Goal: Task Accomplishment & Management: Use online tool/utility

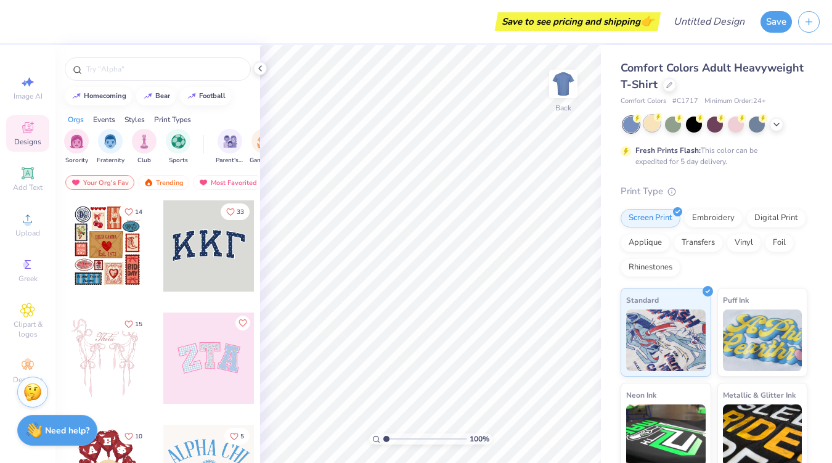
click at [658, 119] on circle at bounding box center [658, 117] width 9 height 9
click at [773, 128] on div at bounding box center [777, 123] width 14 height 14
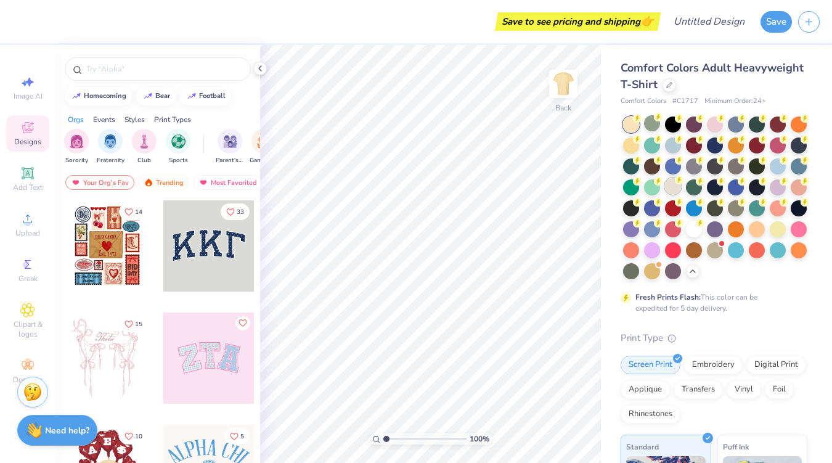
click at [673, 187] on div at bounding box center [673, 186] width 16 height 16
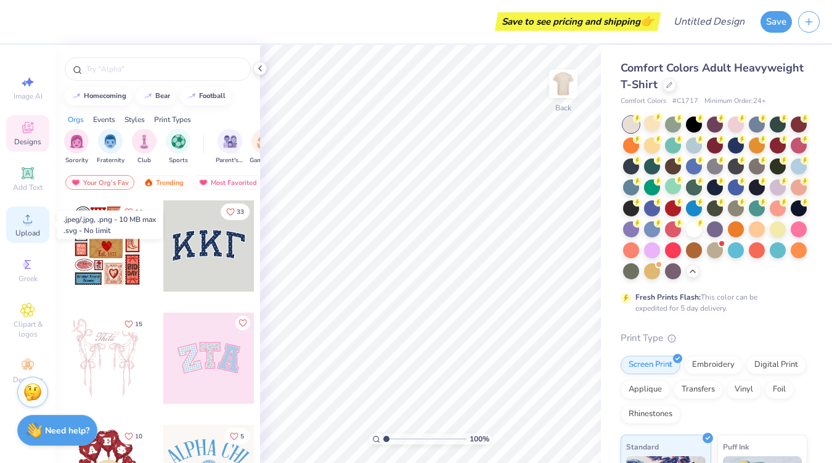
click at [22, 221] on icon at bounding box center [27, 218] width 15 height 15
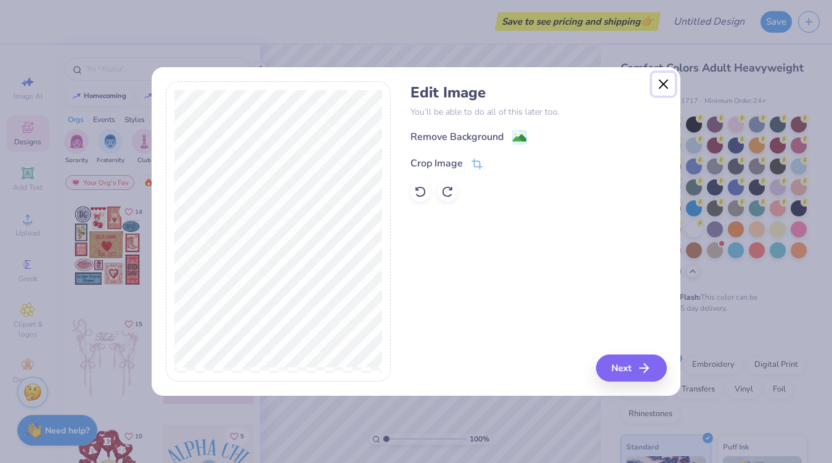
click at [667, 81] on button "Close" at bounding box center [663, 84] width 23 height 23
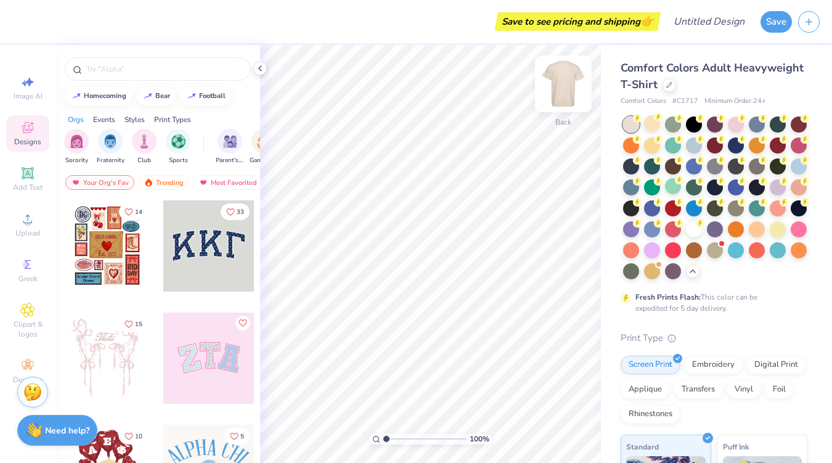
click at [564, 83] on img at bounding box center [563, 83] width 49 height 49
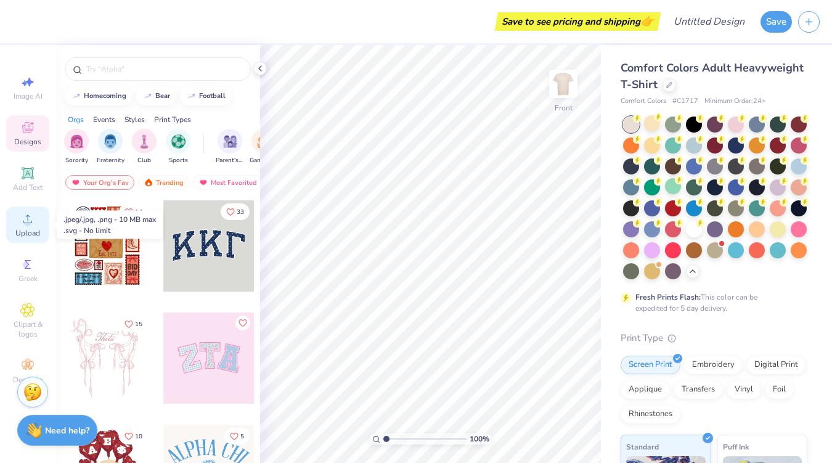
click at [22, 226] on div "Upload" at bounding box center [27, 224] width 43 height 36
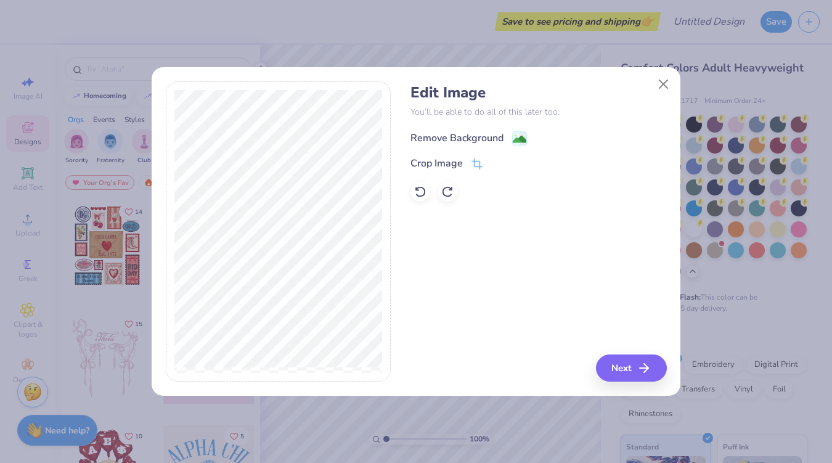
click at [508, 139] on div "Remove Background" at bounding box center [468, 138] width 116 height 15
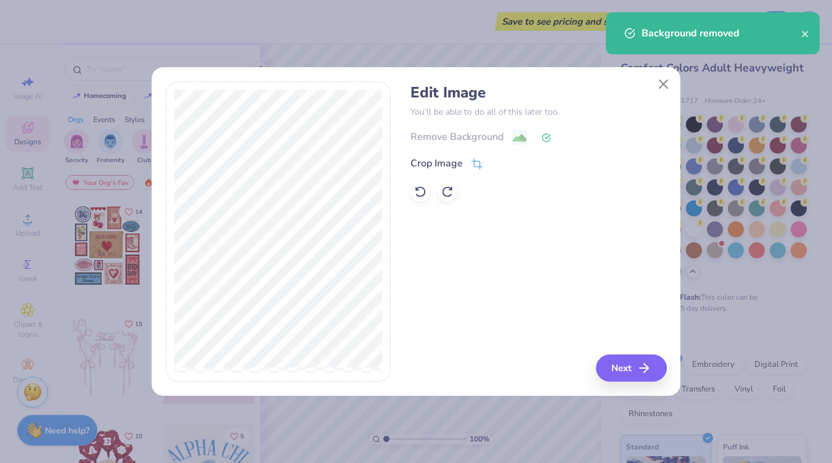
click at [643, 352] on div "Edit Image You’ll be able to do all of this later too. Remove Background Crop I…" at bounding box center [538, 231] width 256 height 301
click at [611, 370] on button "Next" at bounding box center [633, 367] width 71 height 27
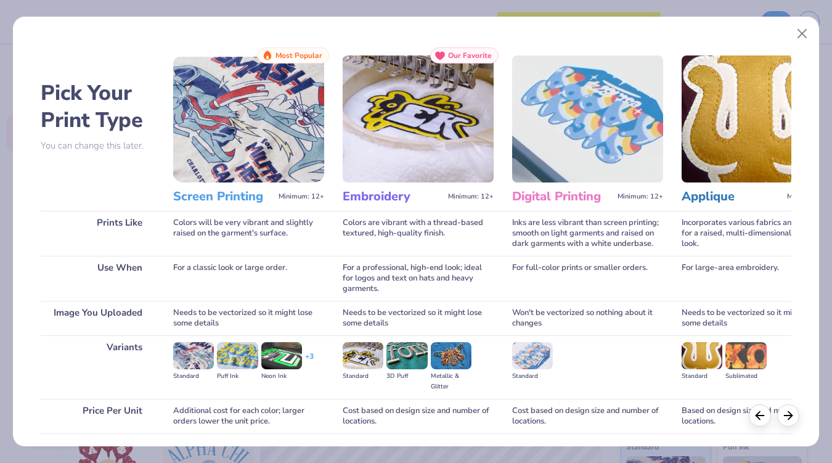
click at [275, 139] on img at bounding box center [248, 118] width 151 height 127
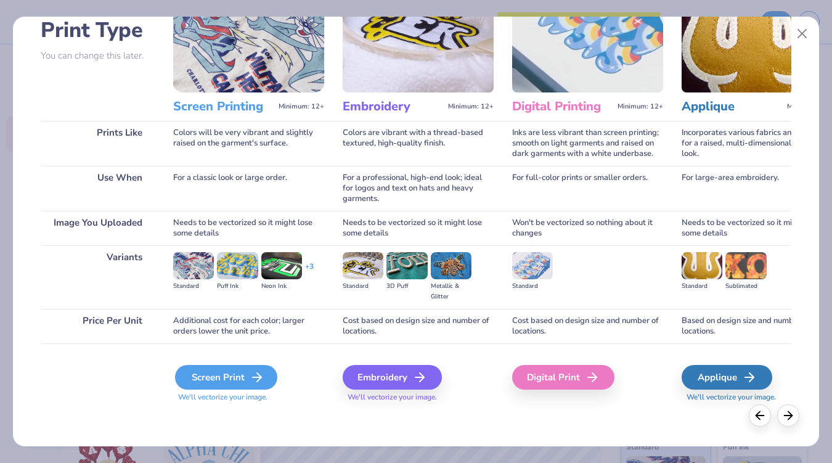
click at [236, 376] on div "Screen Print" at bounding box center [226, 377] width 102 height 25
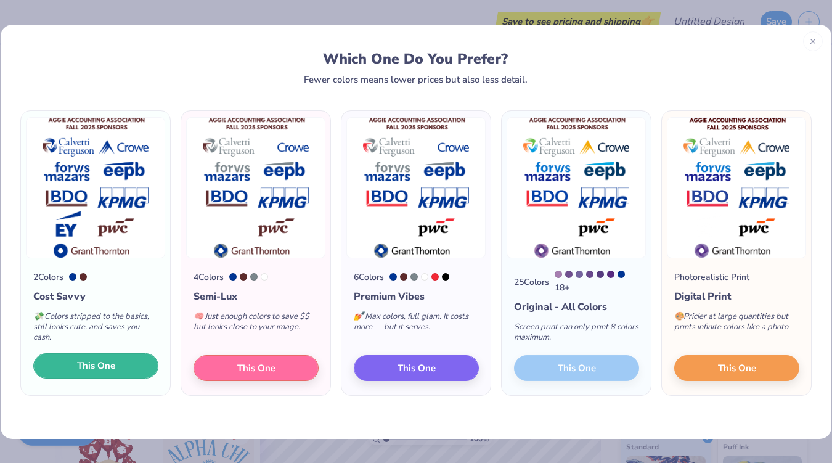
click at [116, 366] on button "This One" at bounding box center [95, 366] width 125 height 26
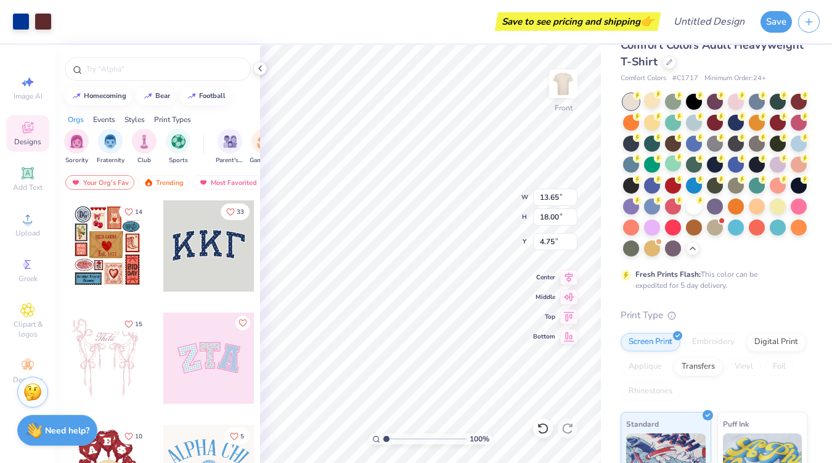
scroll to position [0, 0]
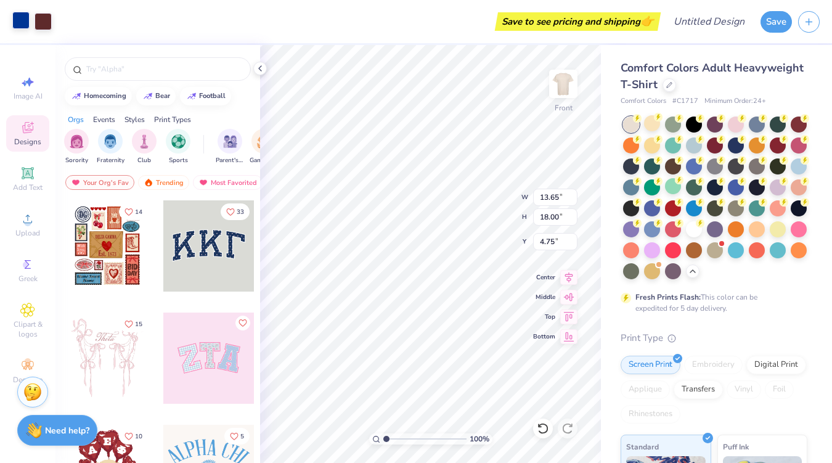
click at [20, 21] on div at bounding box center [20, 20] width 17 height 17
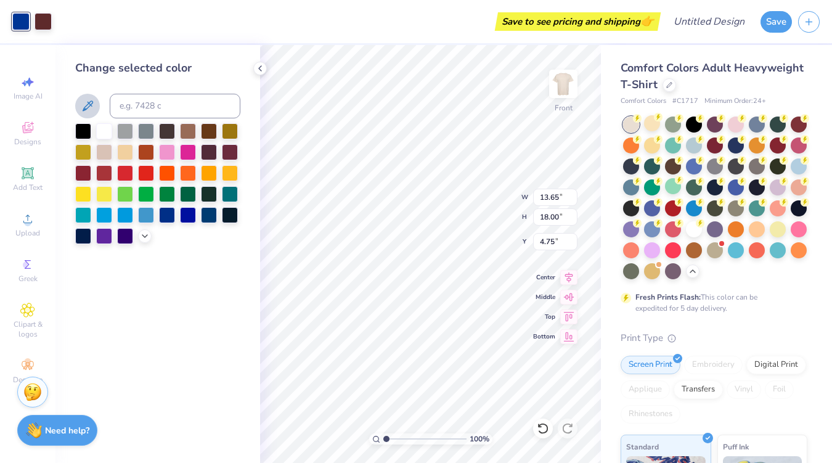
click at [94, 107] on icon at bounding box center [87, 106] width 15 height 15
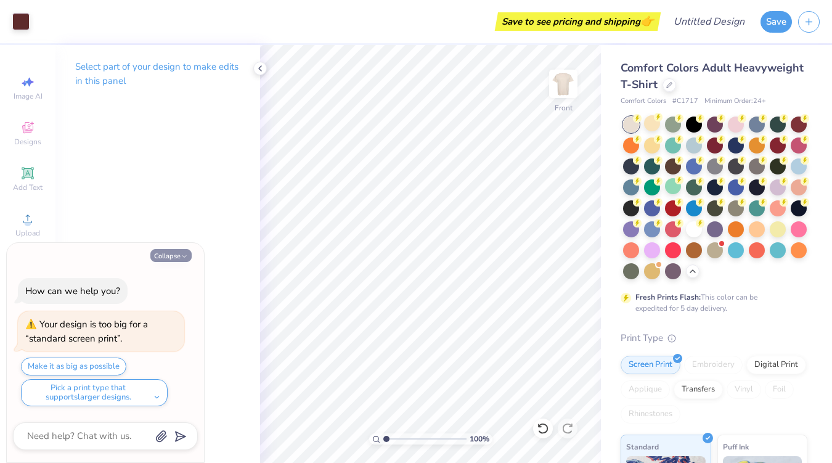
click at [176, 249] on button "Collapse" at bounding box center [170, 255] width 41 height 13
type textarea "x"
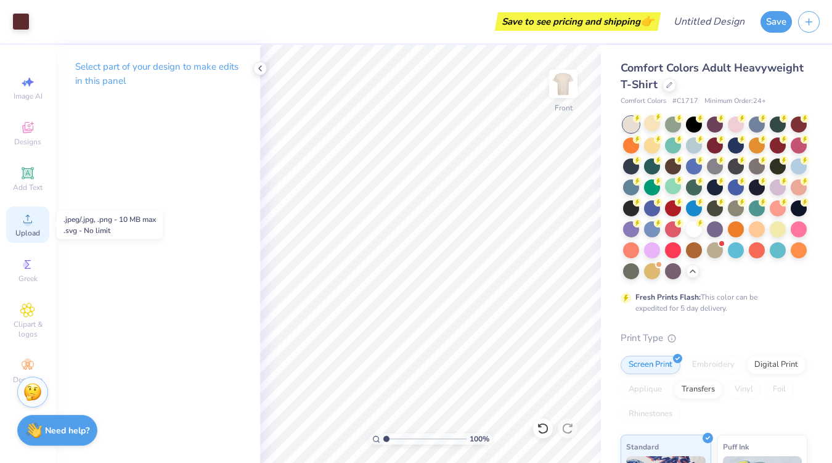
click at [30, 226] on div "Upload" at bounding box center [27, 224] width 43 height 36
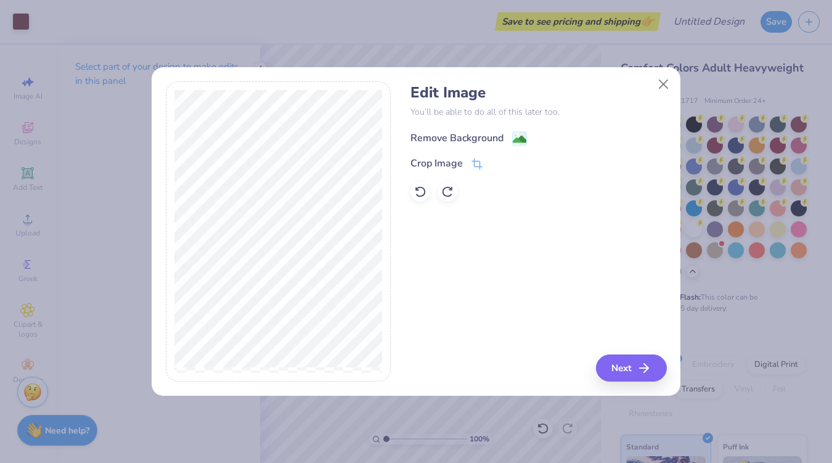
click at [468, 139] on div "Remove Background" at bounding box center [456, 138] width 93 height 15
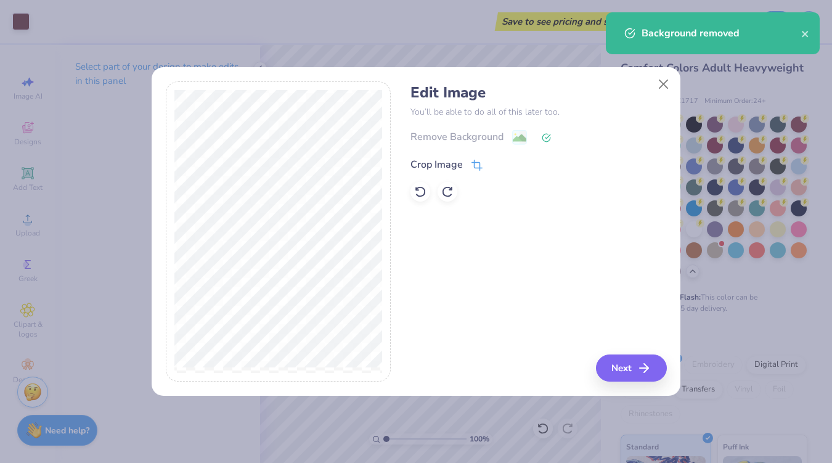
click at [455, 163] on div "Crop Image" at bounding box center [436, 164] width 52 height 15
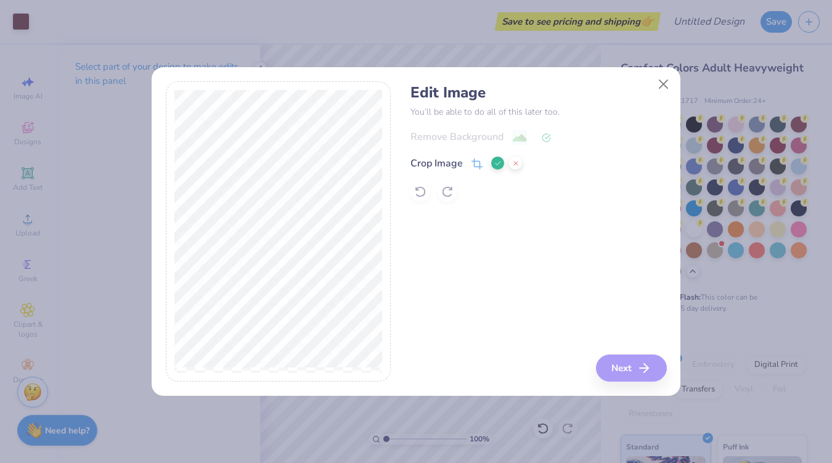
click at [173, 212] on div at bounding box center [279, 231] width 226 height 301
click at [617, 369] on div "Edit Image You’ll be able to do all of this later too. Remove Background Crop I…" at bounding box center [538, 231] width 256 height 301
click at [496, 164] on polyline at bounding box center [497, 163] width 5 height 4
click at [637, 372] on button "Next" at bounding box center [633, 367] width 71 height 27
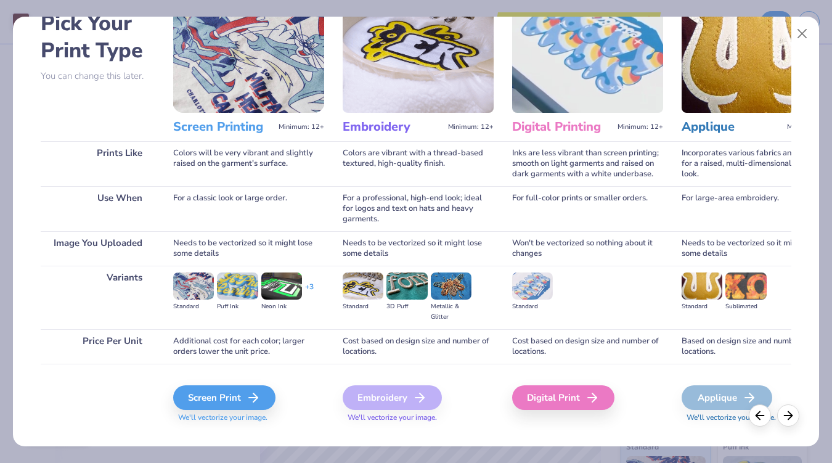
scroll to position [90, 0]
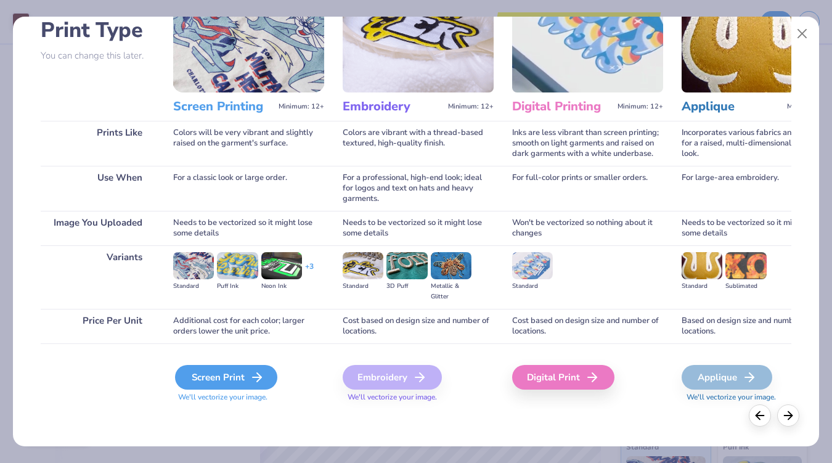
click at [236, 373] on div "Screen Print" at bounding box center [226, 377] width 102 height 25
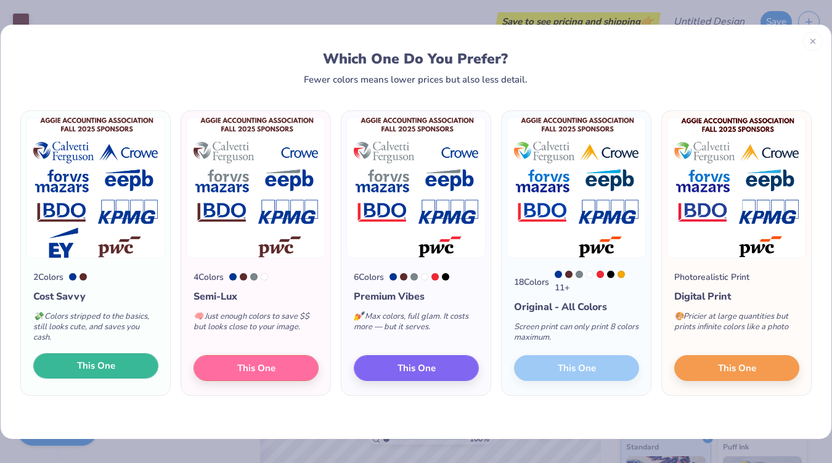
click at [114, 364] on span "This One" at bounding box center [96, 366] width 38 height 14
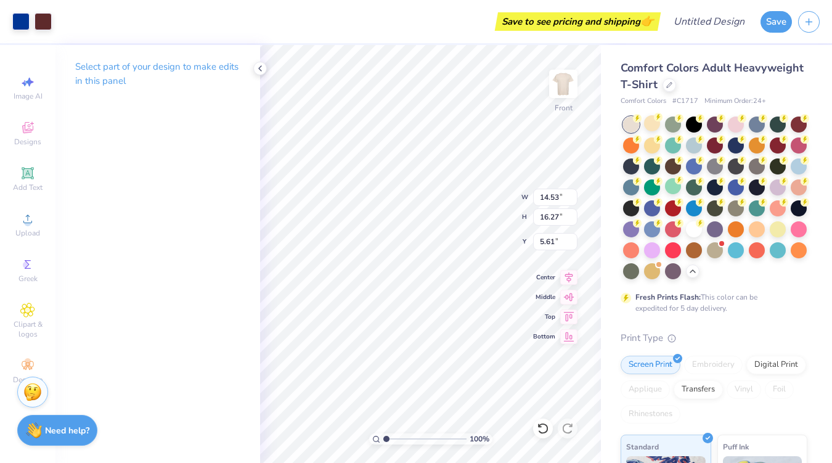
type input "11.26"
type input "12.61"
type input "4.66"
click at [17, 23] on div at bounding box center [20, 20] width 17 height 17
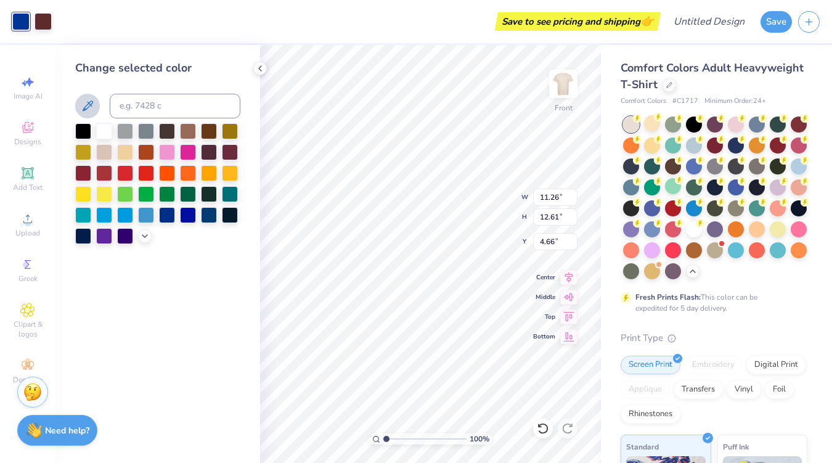
click at [92, 112] on icon at bounding box center [87, 106] width 15 height 15
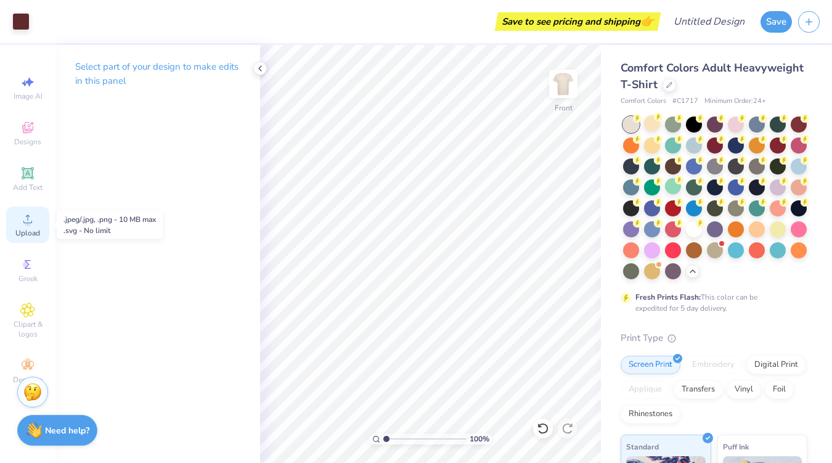
click at [29, 223] on circle at bounding box center [27, 222] width 7 height 7
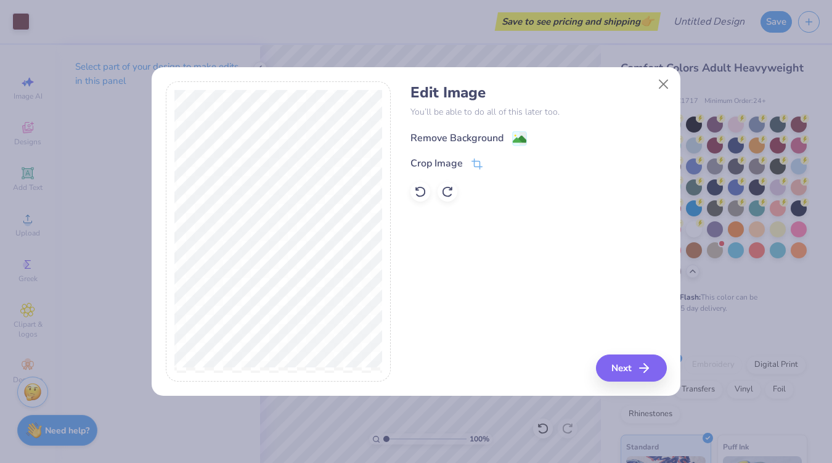
click at [494, 131] on div "Remove Background" at bounding box center [456, 138] width 93 height 15
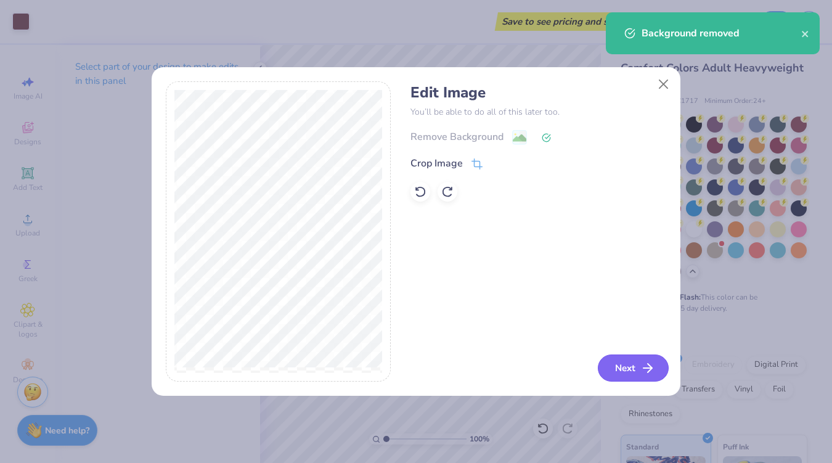
click at [616, 370] on button "Next" at bounding box center [633, 367] width 71 height 27
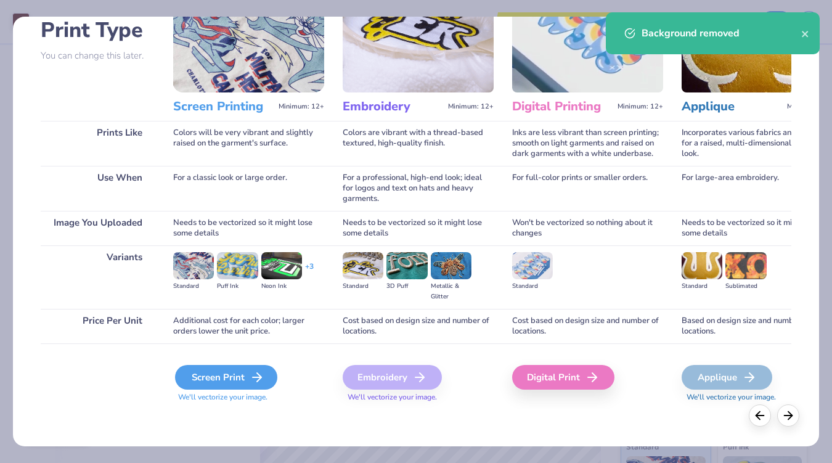
click at [245, 372] on div "Screen Print" at bounding box center [226, 377] width 102 height 25
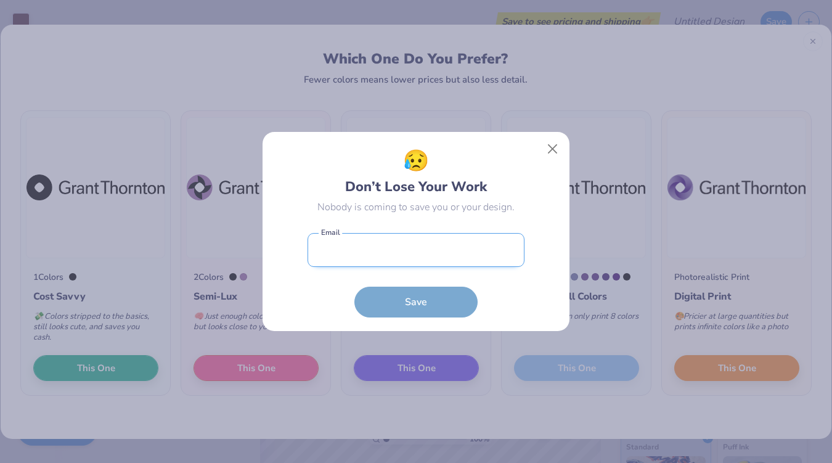
click at [451, 247] on input "email" at bounding box center [416, 250] width 217 height 34
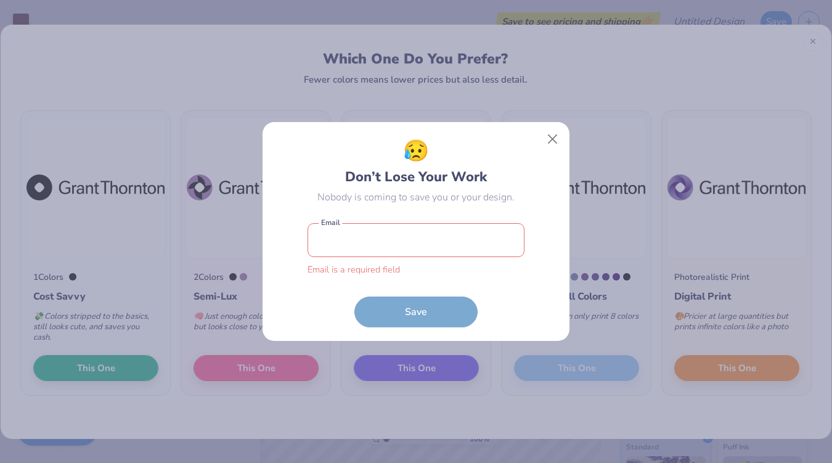
type input "[EMAIL_ADDRESS][DOMAIN_NAME]"
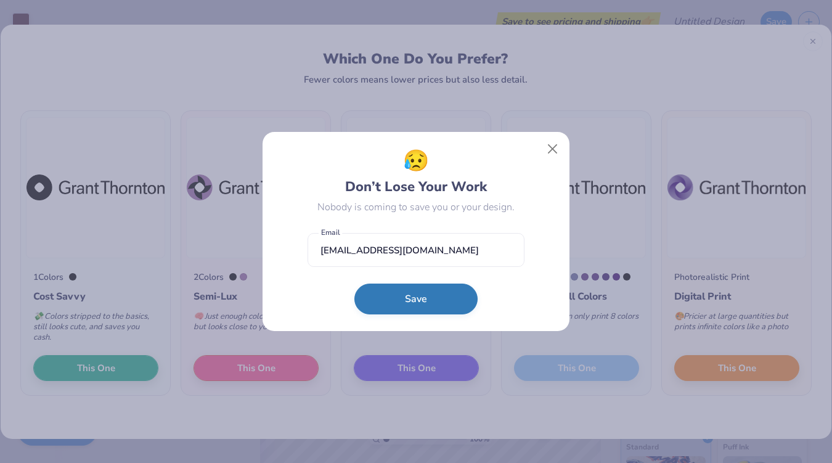
click at [424, 300] on button "Save" at bounding box center [415, 298] width 123 height 31
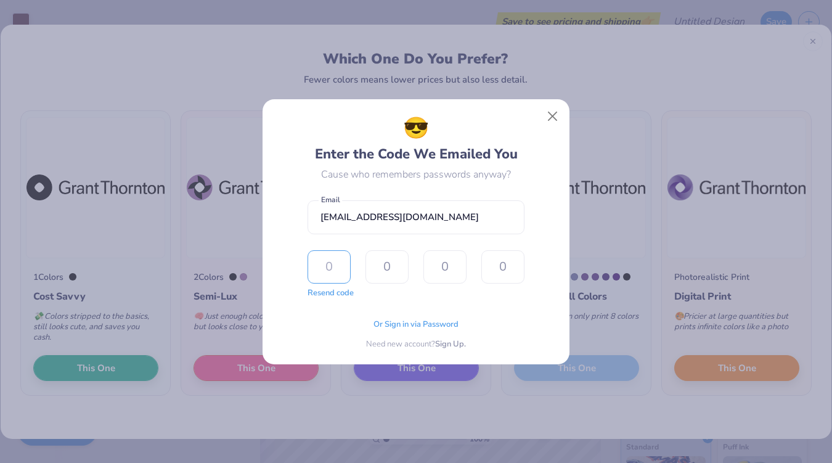
type input "3"
type input "9"
type input "6"
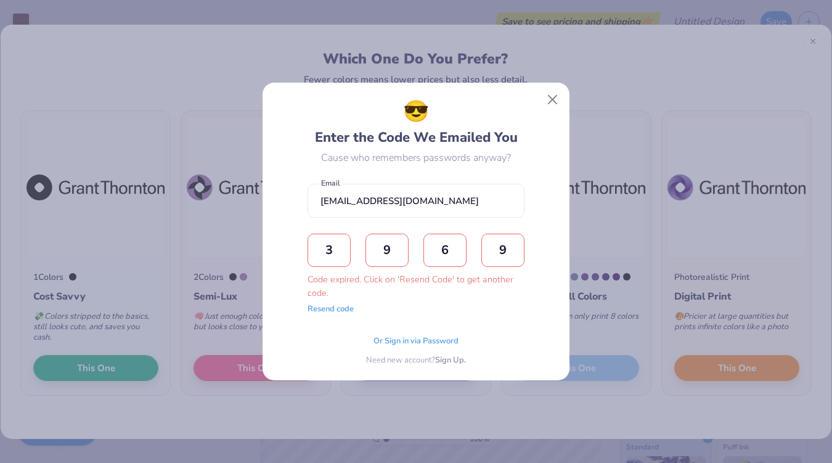
type input "9"
click at [342, 309] on button "Resend code" at bounding box center [331, 307] width 46 height 12
click at [333, 244] on input "text" at bounding box center [329, 250] width 43 height 33
type input "5"
type input "9"
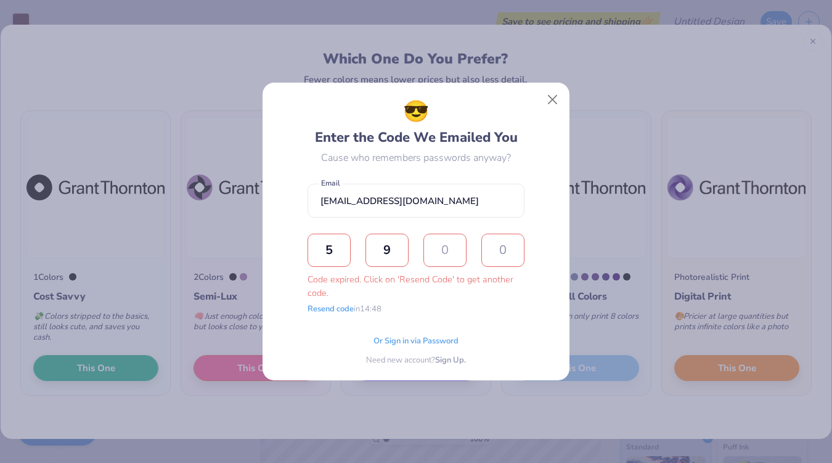
type input "0"
type input "3"
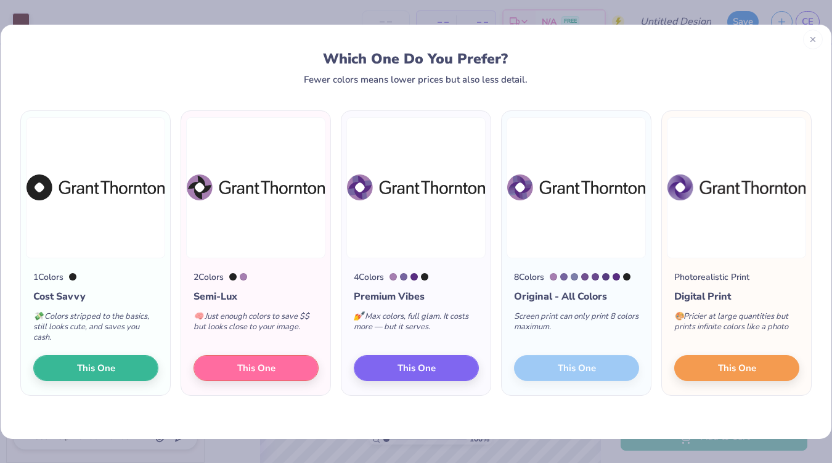
click at [809, 42] on icon at bounding box center [813, 39] width 9 height 9
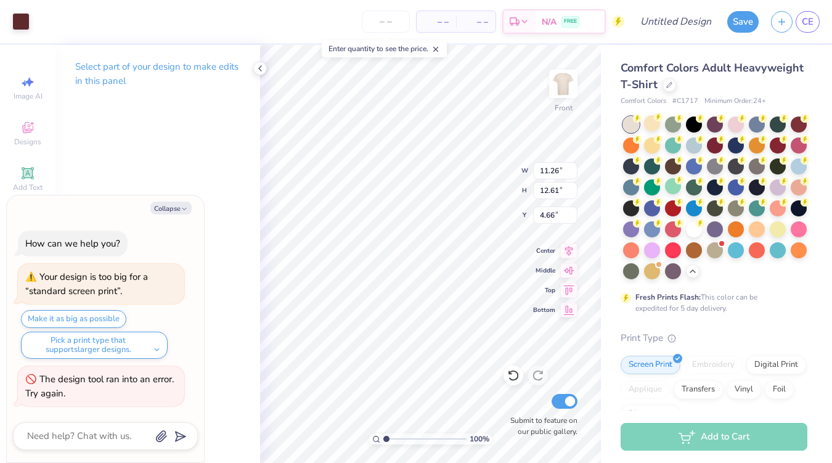
type textarea "x"
type input "4.67"
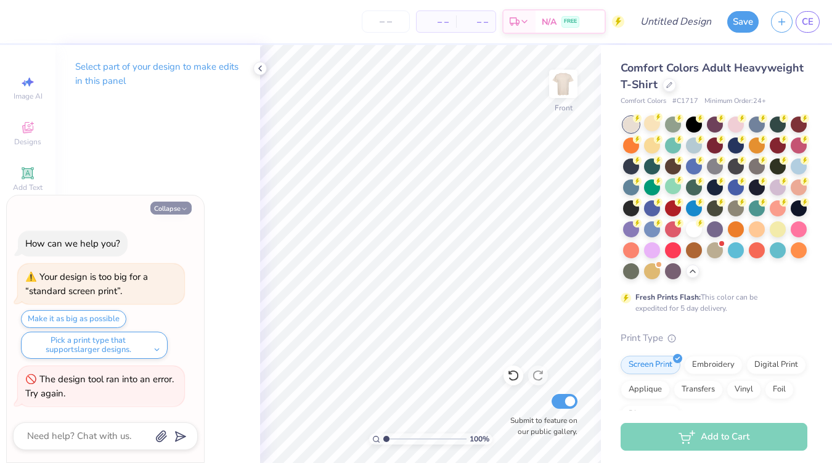
click at [168, 205] on button "Collapse" at bounding box center [170, 208] width 41 height 13
type textarea "x"
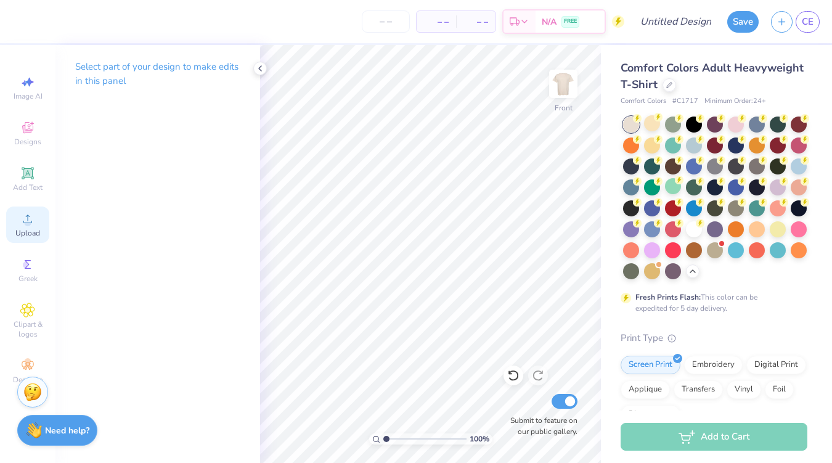
click at [25, 222] on circle at bounding box center [27, 222] width 7 height 7
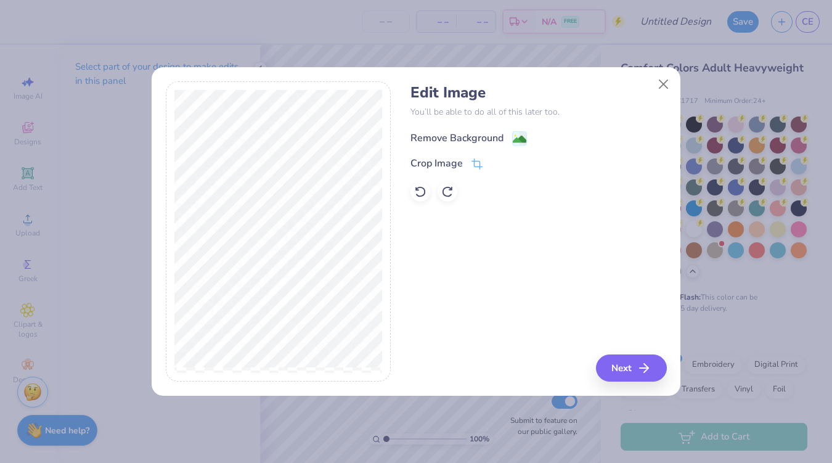
click at [514, 136] on image at bounding box center [520, 139] width 14 height 14
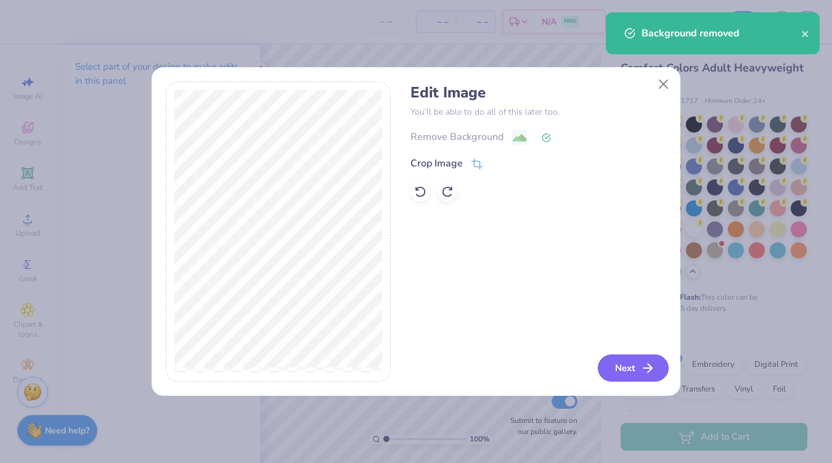
click at [617, 365] on button "Next" at bounding box center [633, 367] width 71 height 27
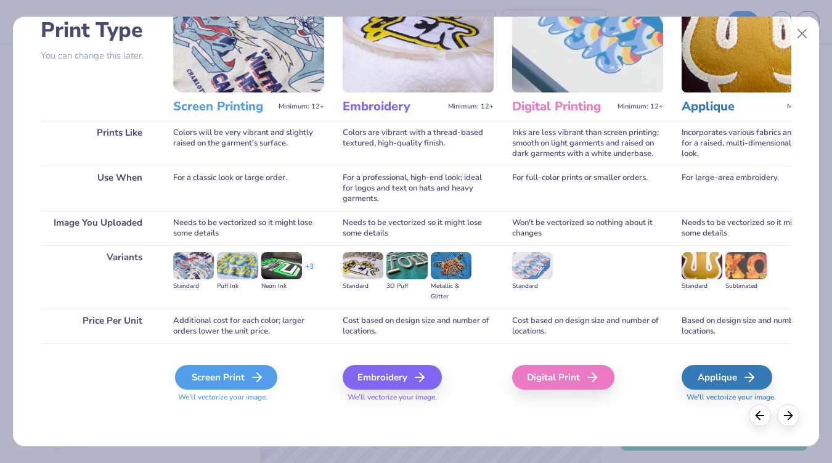
click at [253, 377] on line at bounding box center [257, 377] width 9 height 0
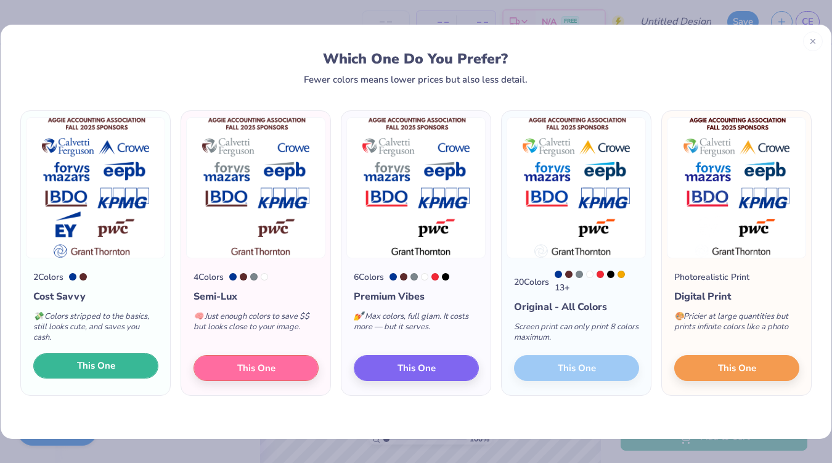
click at [105, 363] on span "This One" at bounding box center [96, 366] width 38 height 14
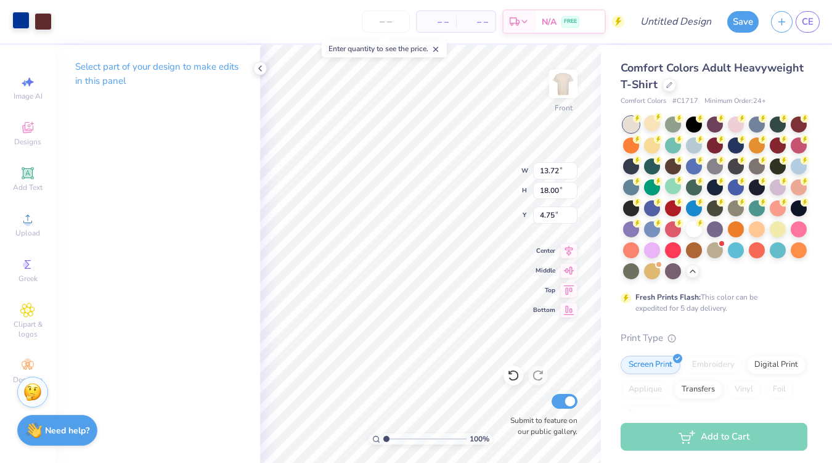
click at [20, 23] on div at bounding box center [20, 20] width 17 height 17
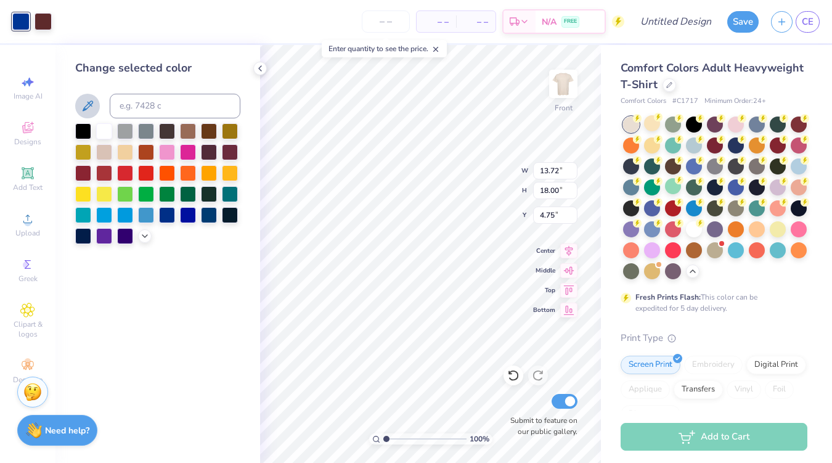
click at [85, 96] on button at bounding box center [87, 106] width 25 height 25
type input "11.60"
type input "15.22"
type input "4.32"
type input "10.62"
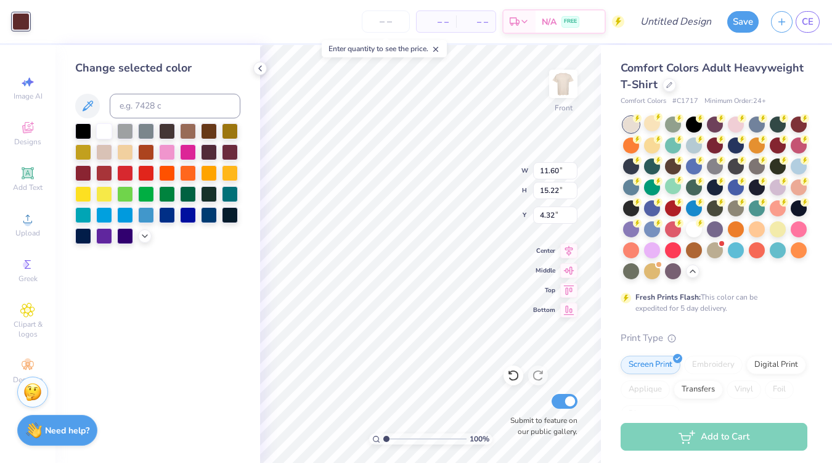
type input "13.93"
type input "4.17"
click at [574, 75] on img at bounding box center [563, 83] width 49 height 49
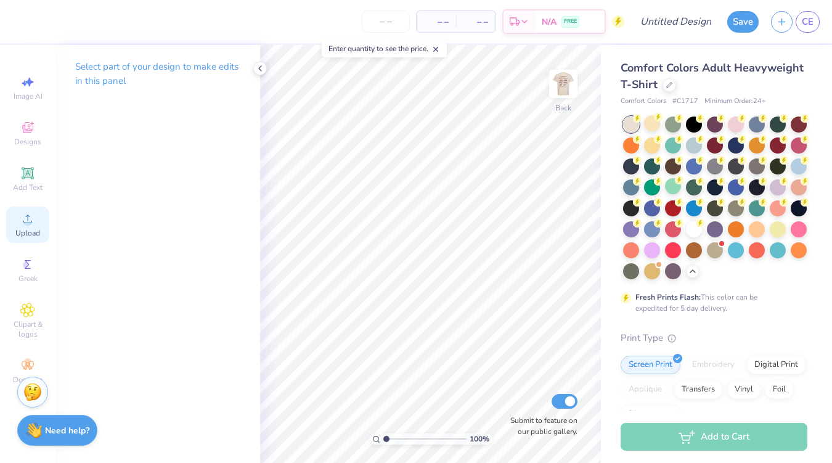
click at [26, 228] on span "Upload" at bounding box center [27, 233] width 25 height 10
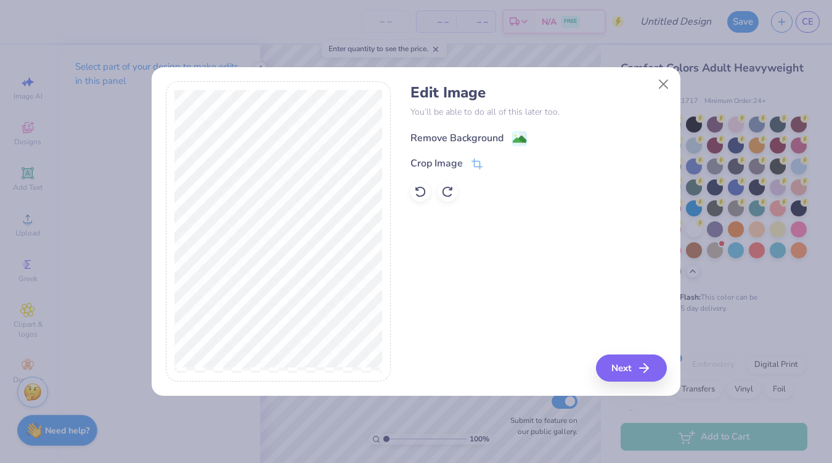
click at [471, 132] on div "Remove Background" at bounding box center [456, 138] width 93 height 15
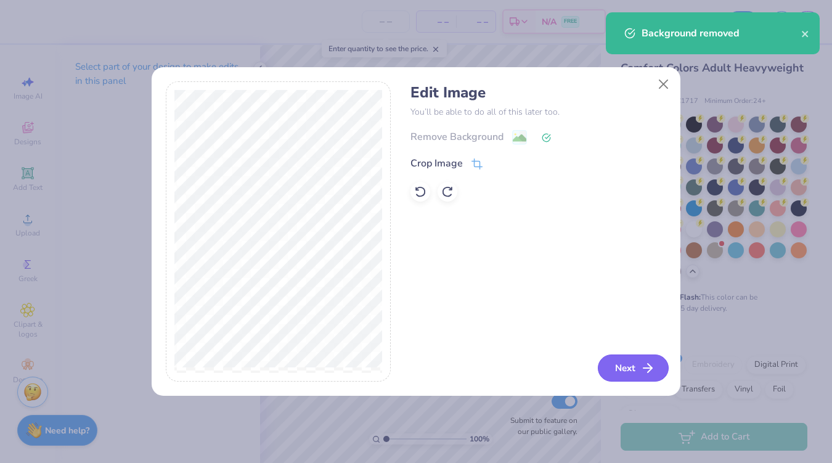
click at [614, 372] on button "Next" at bounding box center [633, 367] width 71 height 27
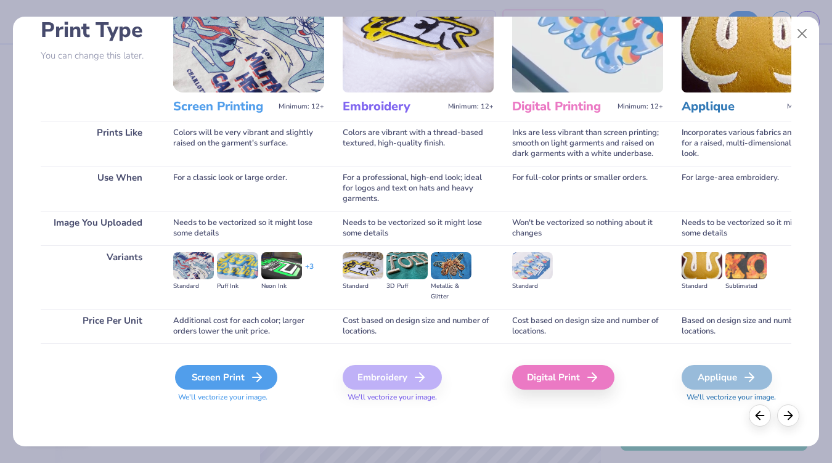
click at [240, 377] on div "Screen Print" at bounding box center [226, 377] width 102 height 25
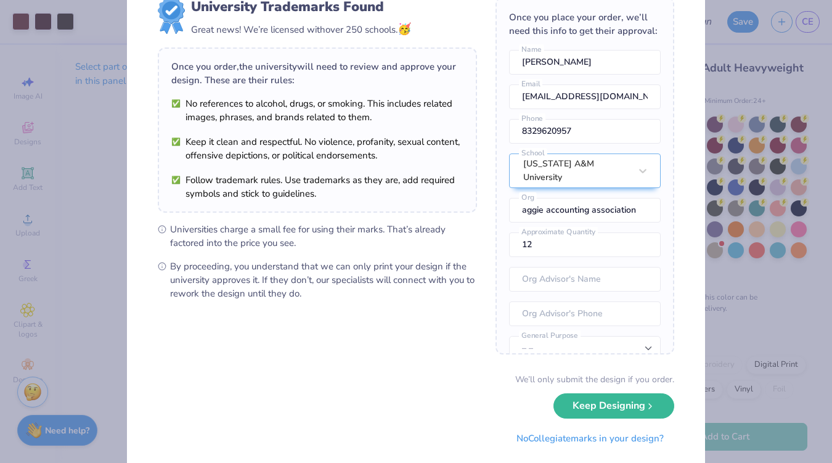
scroll to position [73, 0]
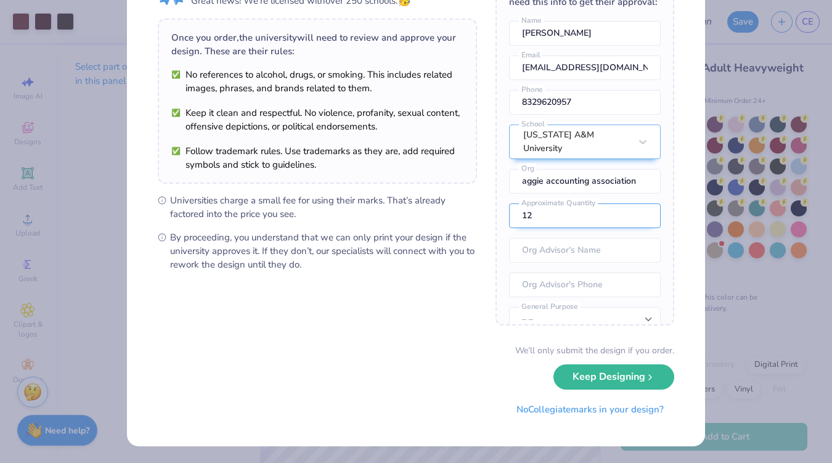
drag, startPoint x: 536, startPoint y: 209, endPoint x: 516, endPoint y: 207, distance: 19.8
click at [516, 207] on input "12" at bounding box center [585, 215] width 152 height 25
type input "150"
click at [583, 373] on button "Keep Designing" at bounding box center [613, 373] width 121 height 25
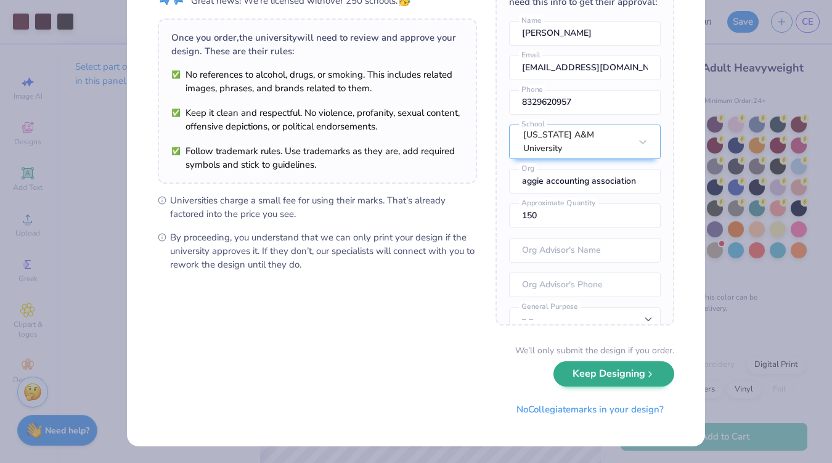
scroll to position [0, 0]
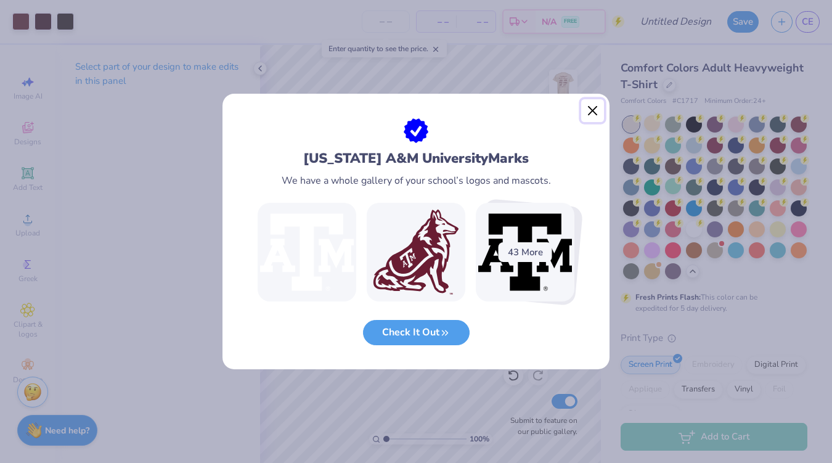
click at [590, 110] on button "Close" at bounding box center [592, 110] width 23 height 23
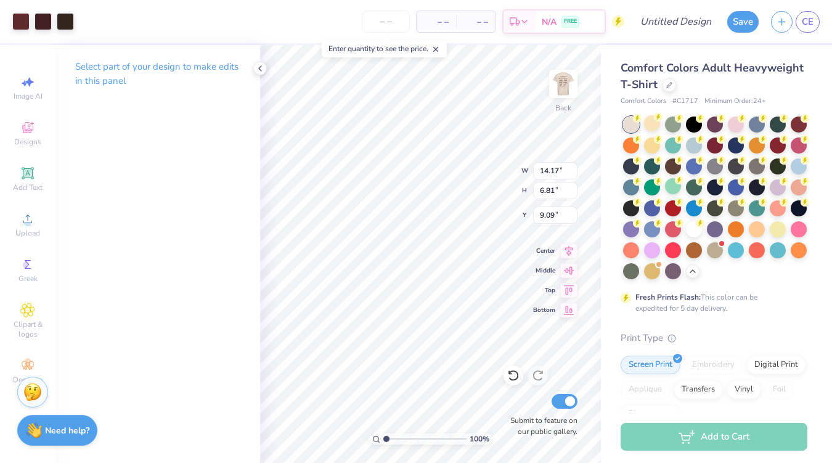
type input "11.13"
type input "5.35"
type input "5.57"
click at [569, 187] on input "5.36" at bounding box center [555, 190] width 44 height 17
click at [569, 187] on input "5.37" at bounding box center [555, 190] width 44 height 17
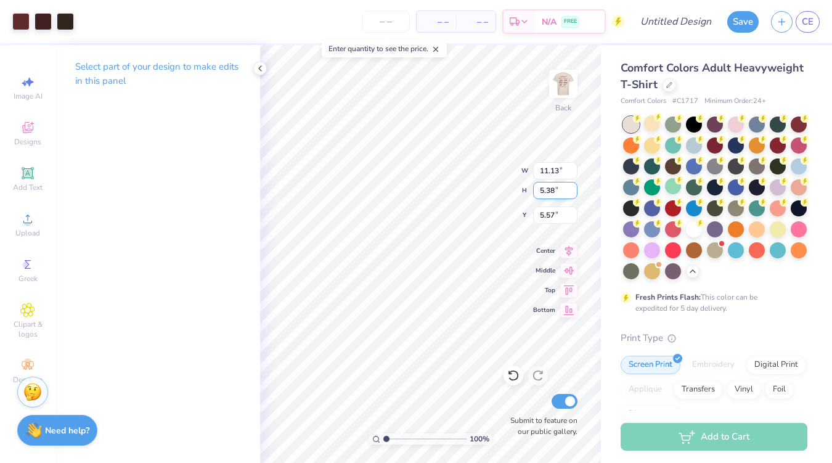
click at [569, 187] on input "5.38" at bounding box center [555, 190] width 44 height 17
click at [569, 187] on input "5.39" at bounding box center [555, 190] width 44 height 17
click at [569, 187] on input "5.93" at bounding box center [555, 190] width 44 height 17
click at [541, 190] on input "5.93" at bounding box center [555, 190] width 44 height 17
type input "7.93"
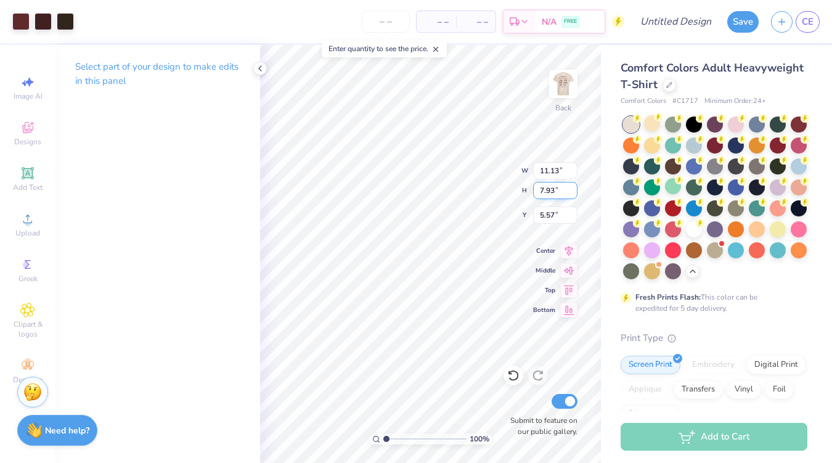
type input "14.24"
type input "6.84"
type input "4.82"
click at [572, 173] on input "14.23" at bounding box center [555, 170] width 44 height 17
click at [572, 173] on input "14.01" at bounding box center [555, 170] width 44 height 17
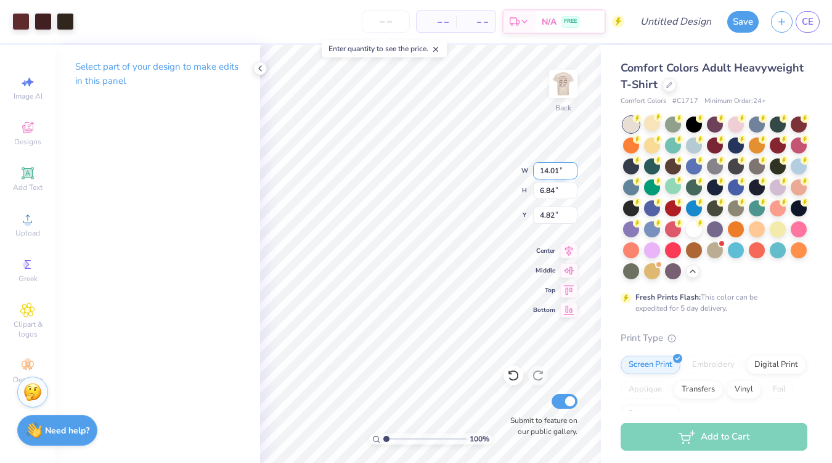
click at [549, 169] on input "14.01" at bounding box center [555, 170] width 44 height 17
type input "13.01"
type input "6.25"
type input "5.12"
type input "5.42"
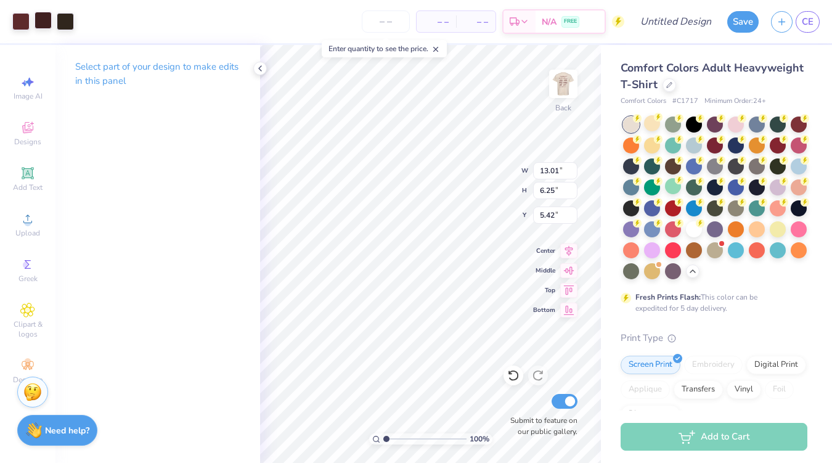
click at [37, 17] on div at bounding box center [43, 20] width 17 height 17
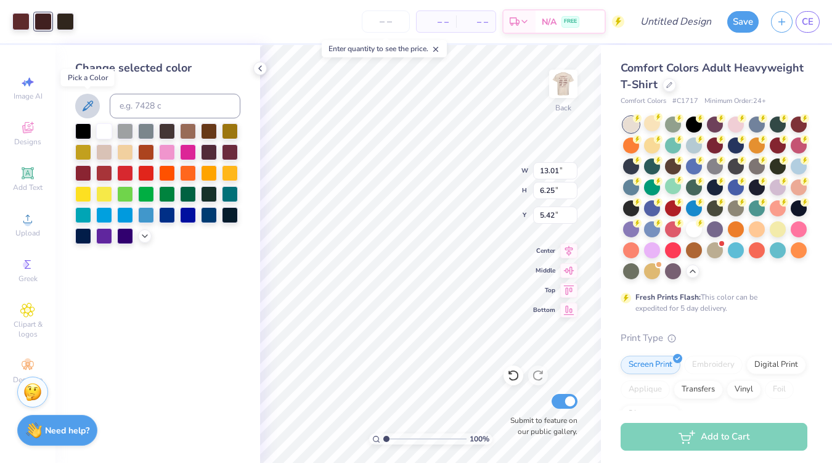
click at [93, 102] on icon at bounding box center [87, 106] width 15 height 15
click at [41, 18] on div at bounding box center [43, 20] width 17 height 17
click at [89, 106] on icon at bounding box center [88, 105] width 10 height 10
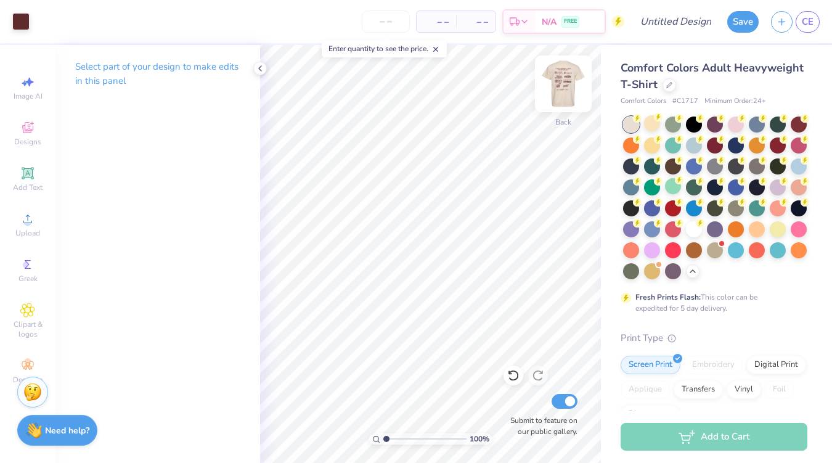
click at [564, 81] on img at bounding box center [563, 83] width 49 height 49
click at [568, 78] on img at bounding box center [563, 83] width 49 height 49
type input "12.58"
type input "6.05"
type input "5.88"
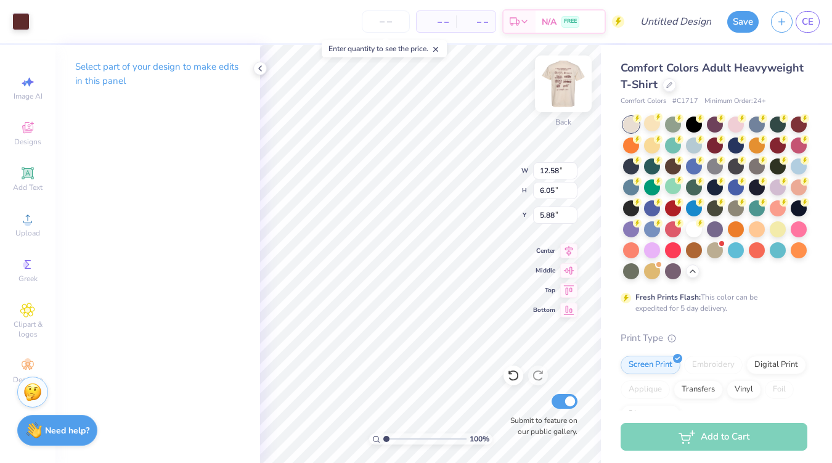
type input "5.25"
click at [259, 67] on icon at bounding box center [260, 68] width 10 height 10
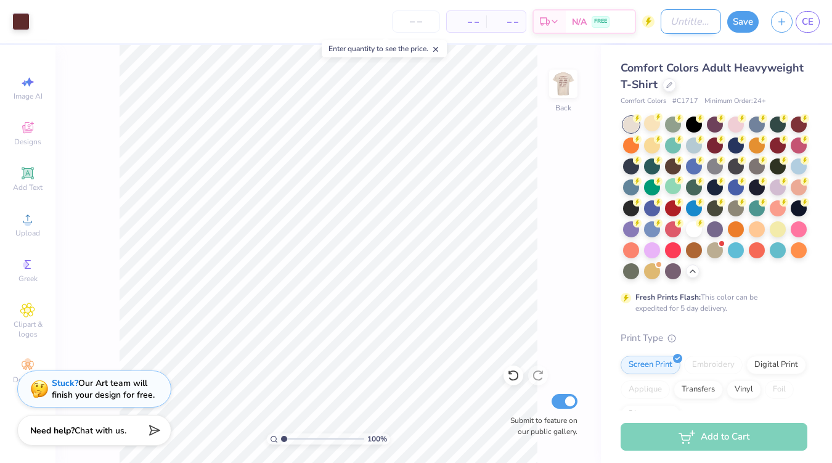
click at [661, 26] on input "Design Title" at bounding box center [691, 21] width 60 height 25
type input "AAA Fall 2025 Shirt"
click at [738, 21] on button "Save" at bounding box center [742, 20] width 31 height 22
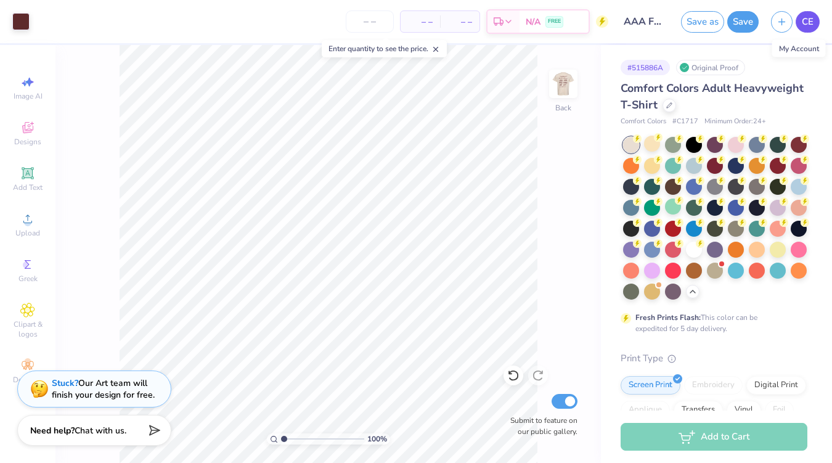
click at [812, 25] on span "CE" at bounding box center [808, 22] width 12 height 14
click at [30, 229] on span "Upload" at bounding box center [27, 233] width 25 height 10
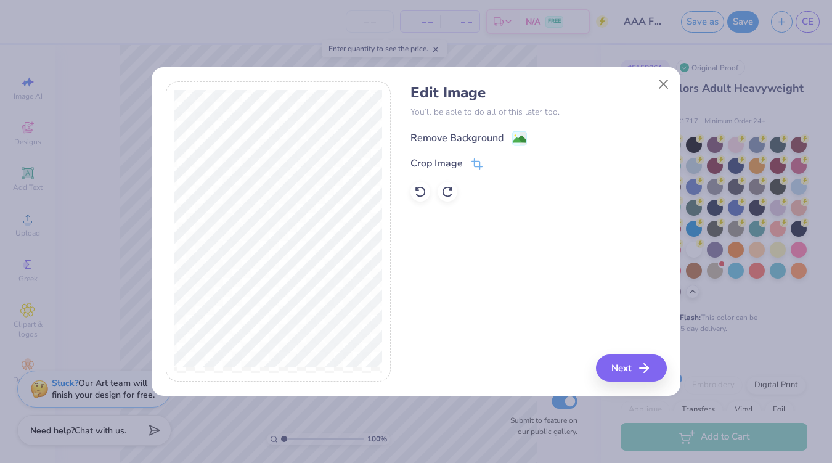
click at [484, 132] on div "Remove Background" at bounding box center [456, 138] width 93 height 15
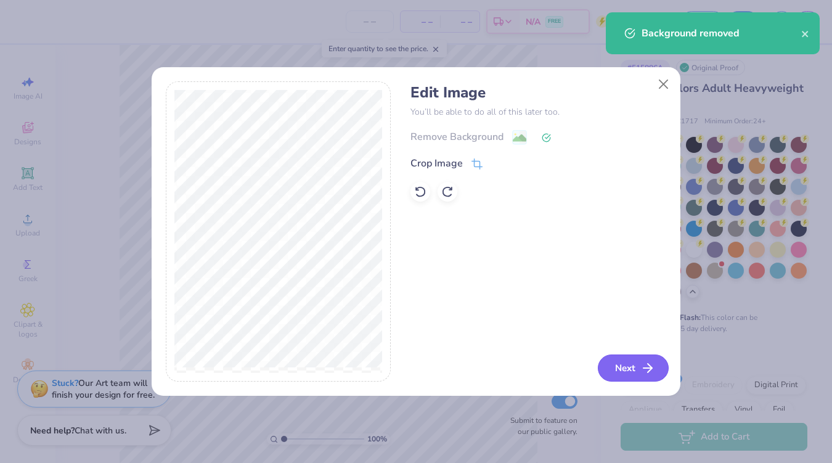
click at [604, 369] on button "Next" at bounding box center [633, 367] width 71 height 27
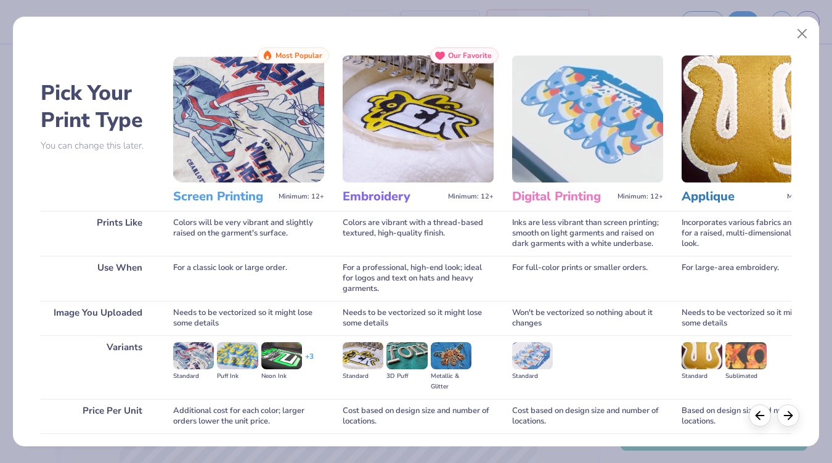
scroll to position [90, 0]
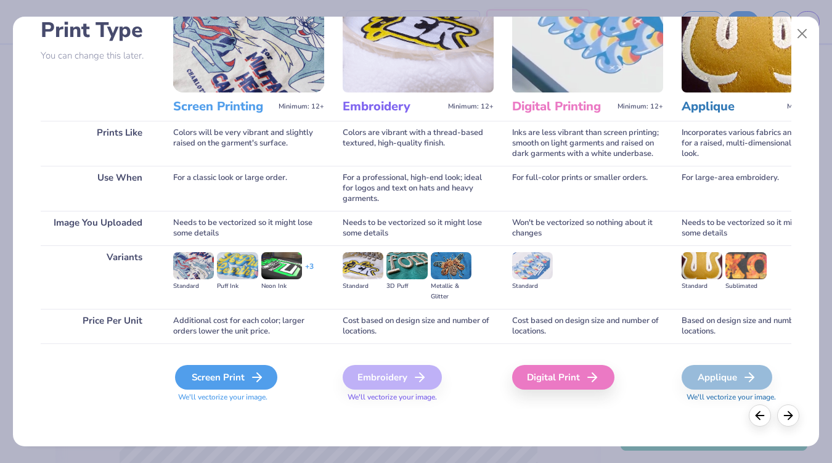
click at [211, 370] on div "Screen Print" at bounding box center [226, 377] width 102 height 25
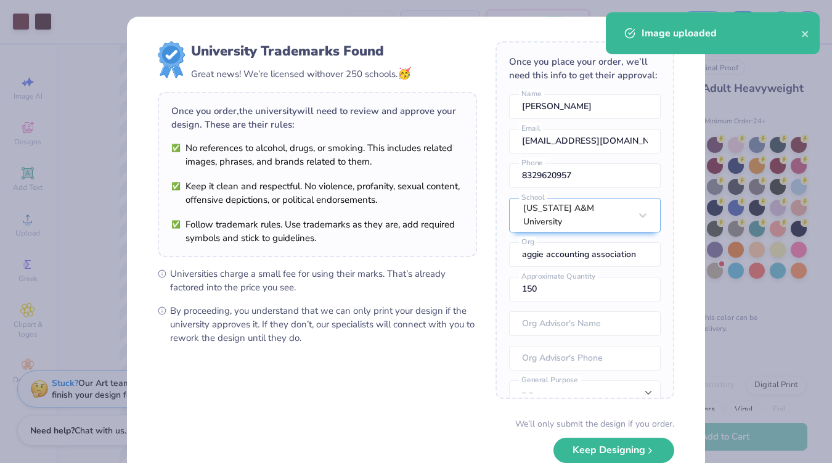
click at [313, 224] on body "Art colors – – Per Item – – Total Est. Delivery N/A FREE Design Title AAA Fall …" at bounding box center [416, 231] width 832 height 463
type input "5.69"
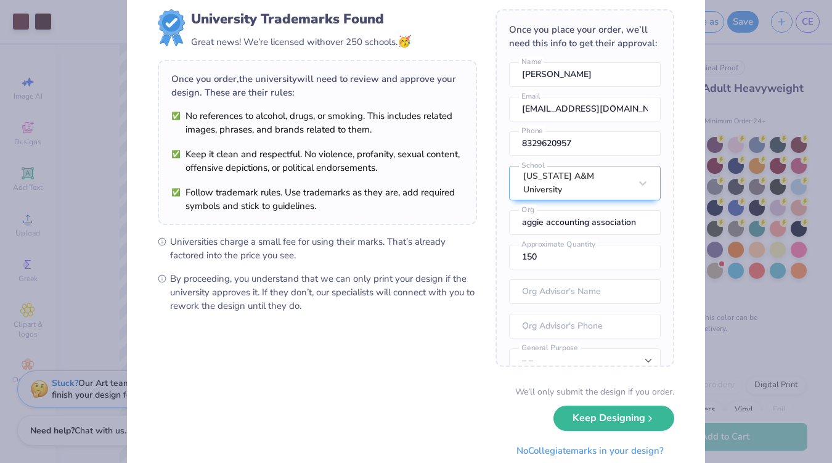
scroll to position [33, 0]
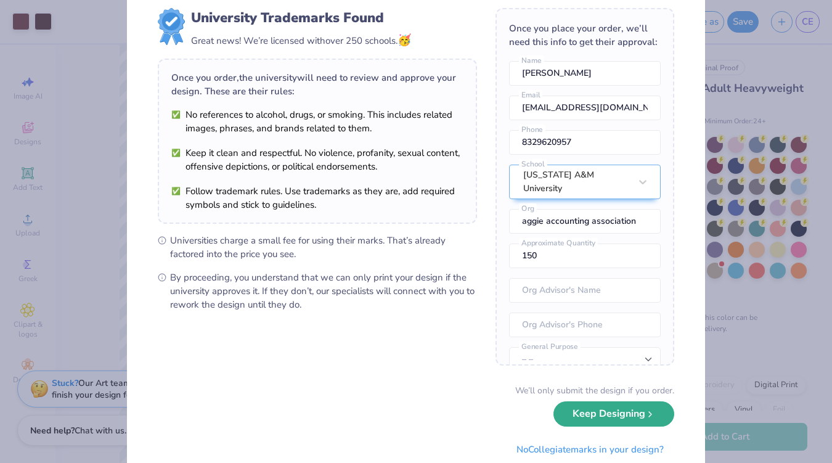
click at [614, 413] on button "Keep Designing" at bounding box center [613, 413] width 121 height 25
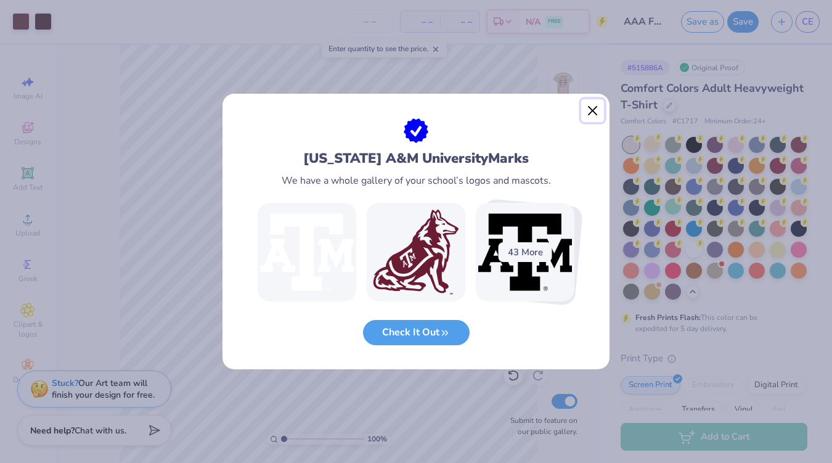
click at [590, 109] on button "Close" at bounding box center [592, 110] width 23 height 23
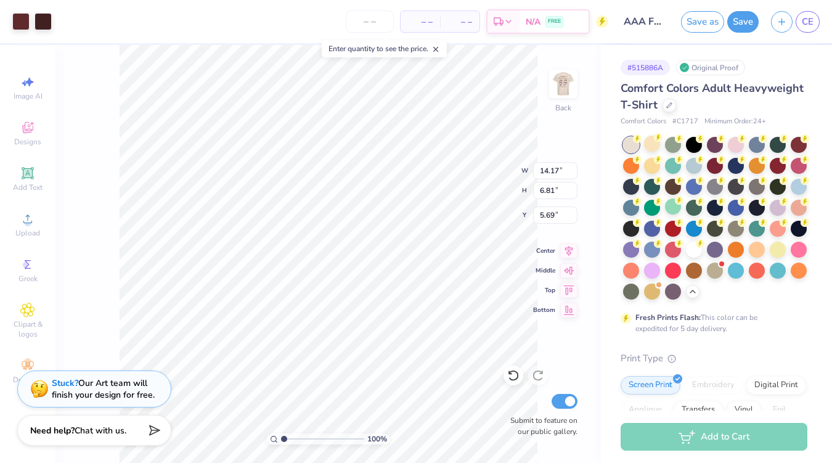
type input "12.54"
type input "6.03"
type input "4.07"
click at [39, 22] on div at bounding box center [43, 20] width 17 height 17
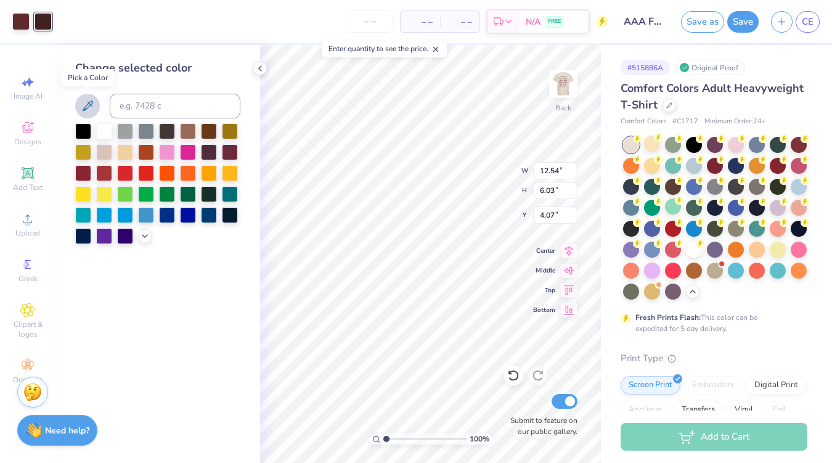
click at [92, 102] on icon at bounding box center [88, 105] width 10 height 10
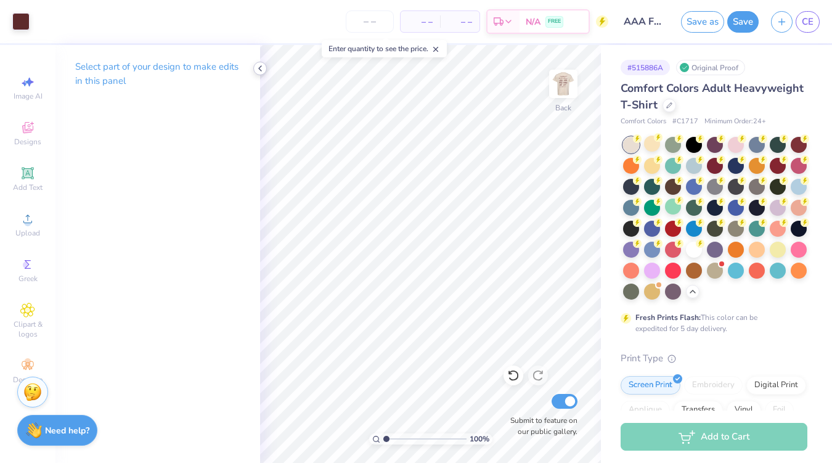
click at [256, 70] on icon at bounding box center [260, 68] width 10 height 10
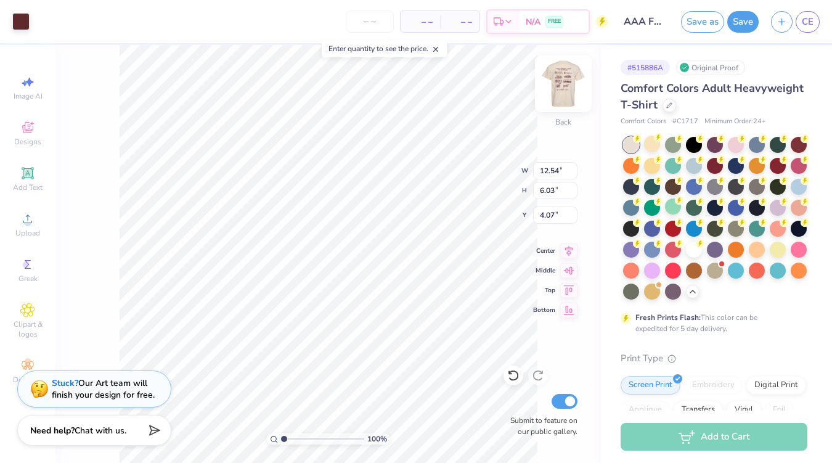
type input "4.18"
click at [566, 84] on img at bounding box center [563, 83] width 49 height 49
click at [564, 84] on img at bounding box center [563, 83] width 49 height 49
click at [729, 23] on button "Save" at bounding box center [742, 22] width 31 height 22
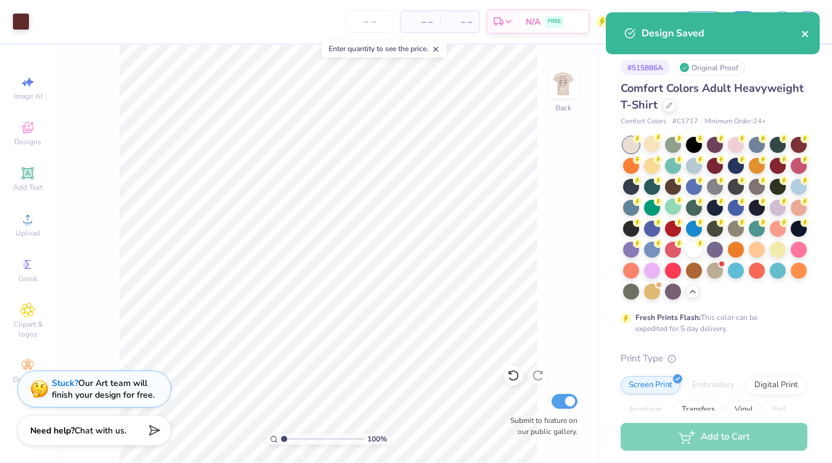
click at [804, 39] on button "close" at bounding box center [805, 33] width 9 height 15
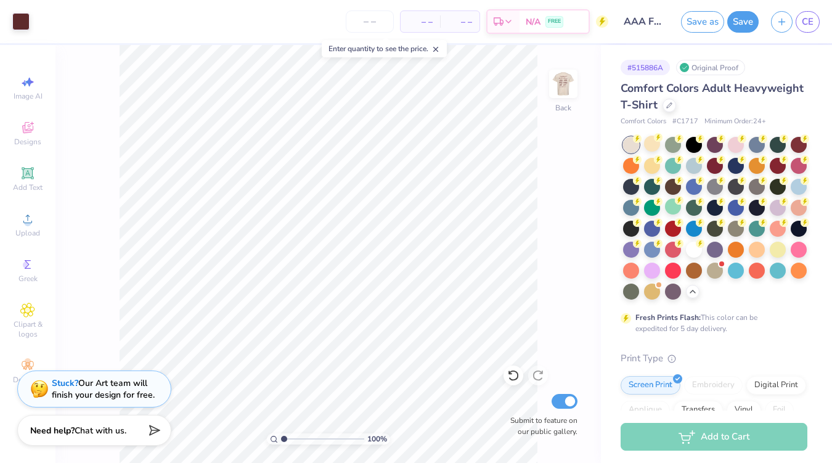
click at [810, 25] on div "Art colors – – Per Item – – Total Est. Delivery N/A FREE Design Title AAA Fall …" at bounding box center [416, 231] width 832 height 463
click at [799, 27] on link "CE" at bounding box center [808, 22] width 24 height 22
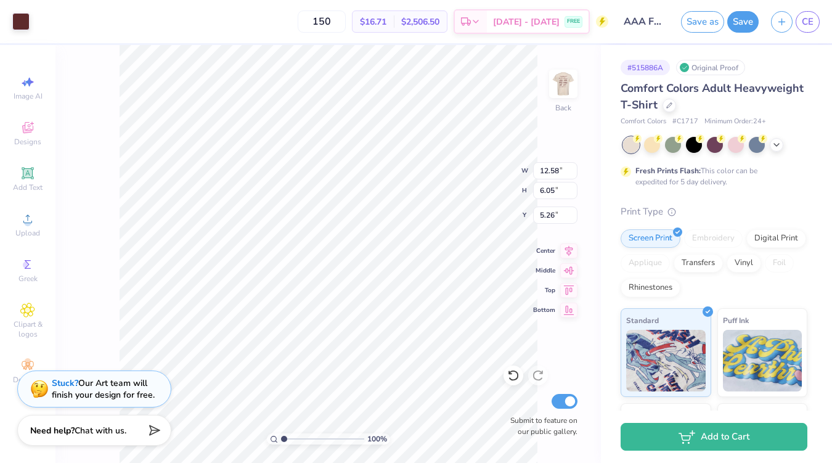
type input "3.89"
click at [23, 227] on div "Upload" at bounding box center [27, 224] width 43 height 36
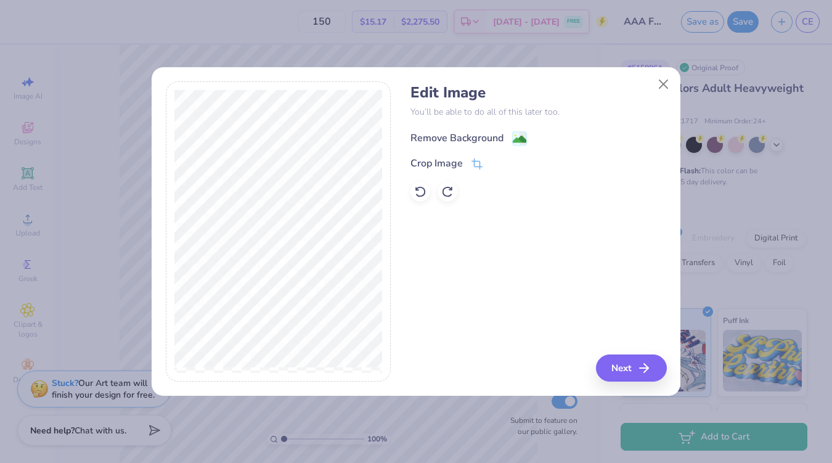
click at [462, 138] on div "Remove Background" at bounding box center [456, 138] width 93 height 15
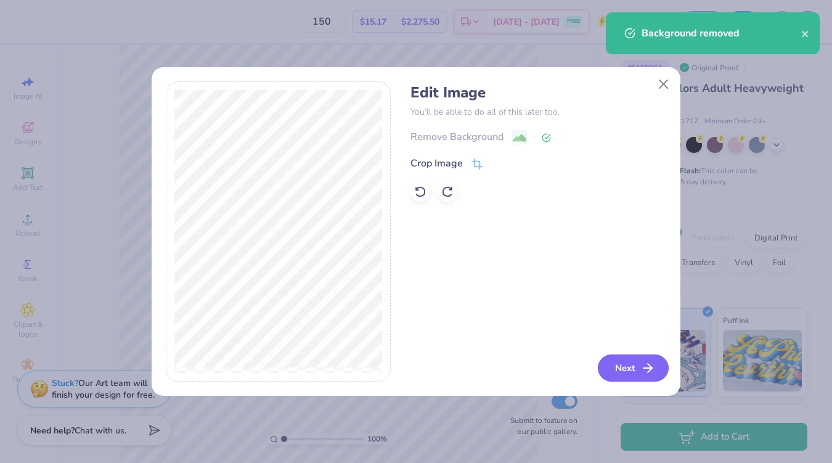
click at [621, 371] on button "Next" at bounding box center [633, 367] width 71 height 27
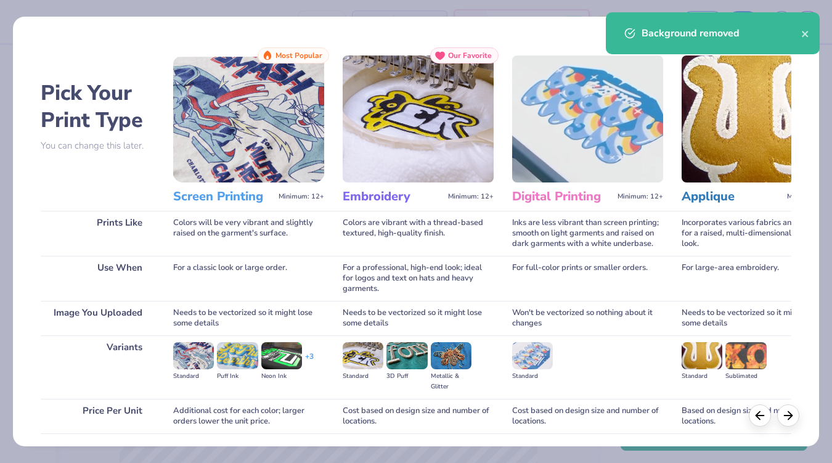
scroll to position [90, 0]
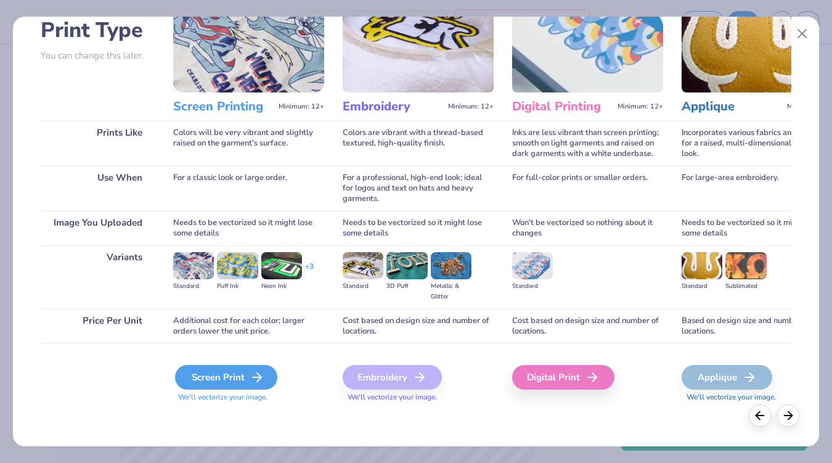
click at [232, 378] on div "Screen Print" at bounding box center [226, 377] width 102 height 25
